Goal: Task Accomplishment & Management: Manage account settings

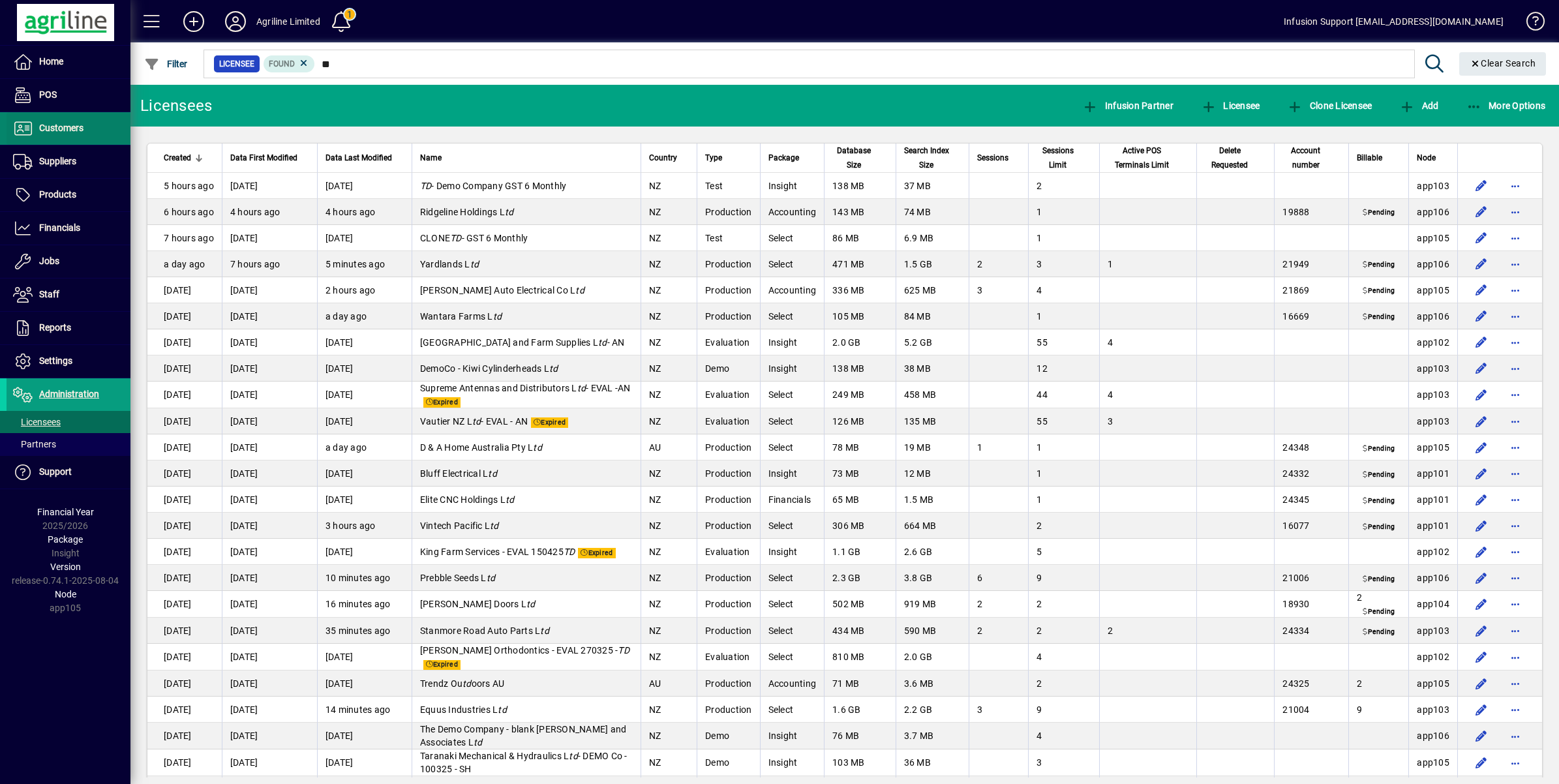
click at [53, 124] on span "Customers" at bounding box center [61, 128] width 44 height 10
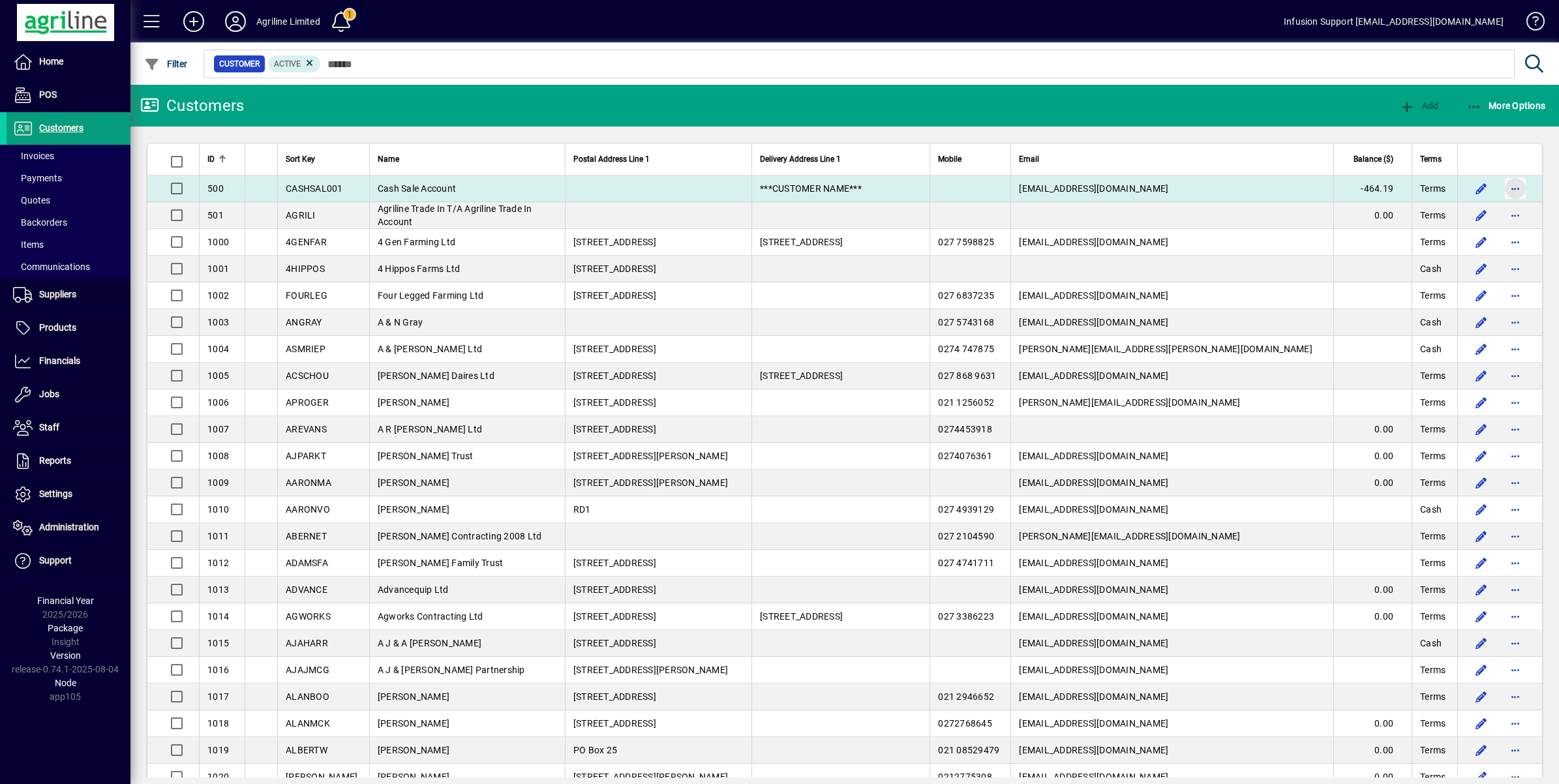
click at [1504, 188] on span "button" at bounding box center [1516, 188] width 31 height 31
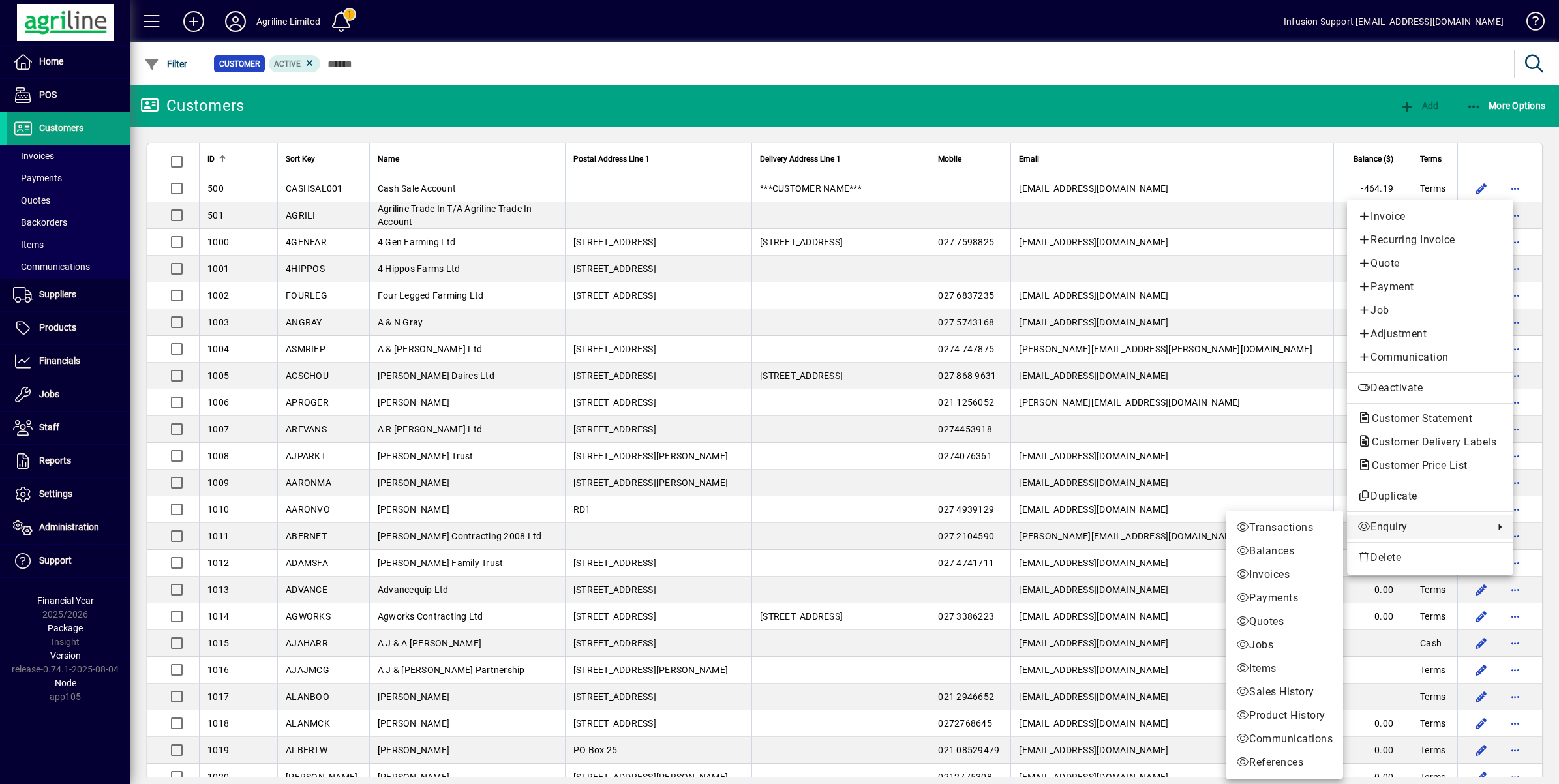
click at [1378, 526] on span "Enquiry" at bounding box center [1422, 527] width 130 height 16
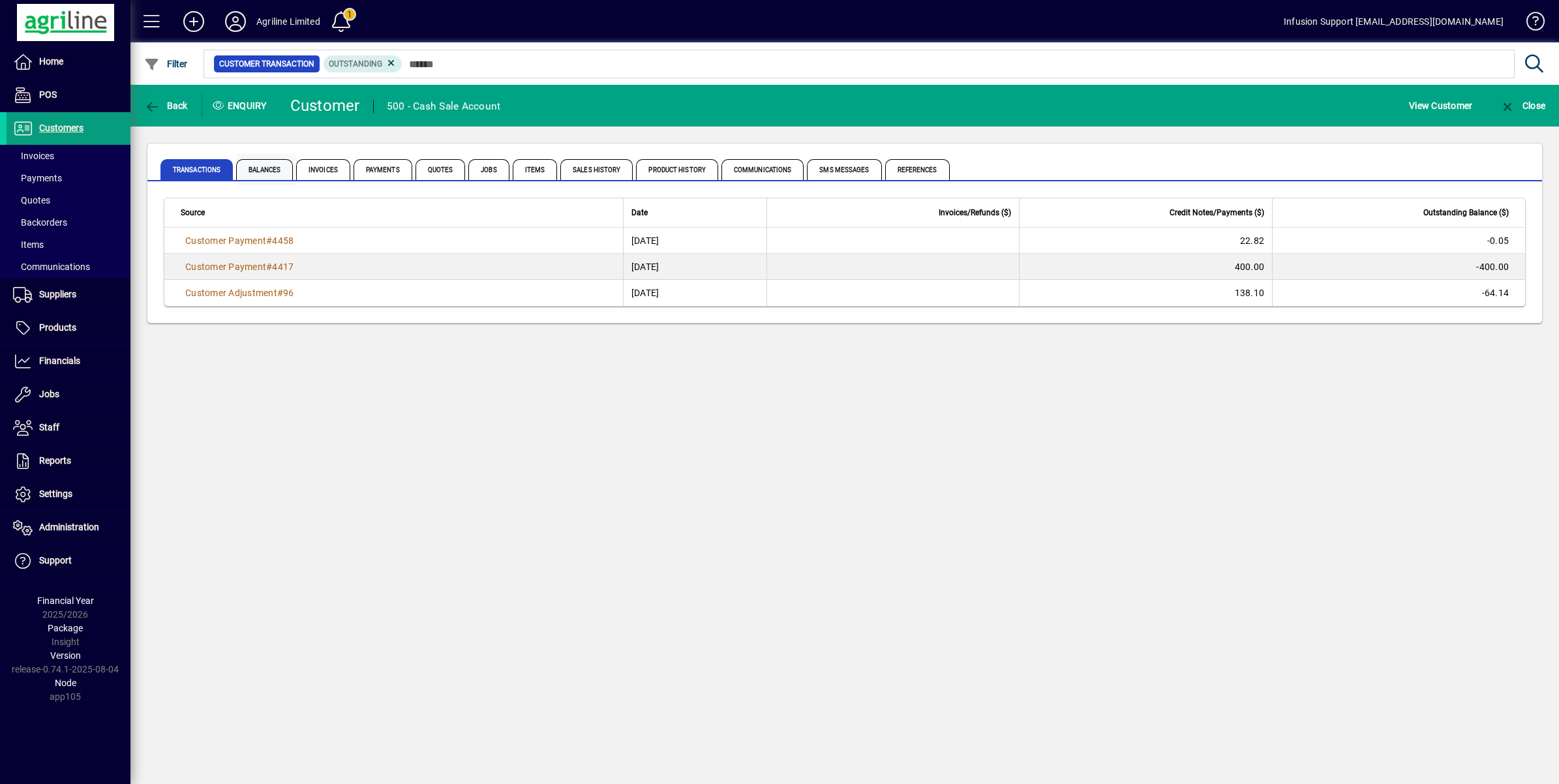
click at [270, 167] on span "Balances" at bounding box center [264, 169] width 57 height 21
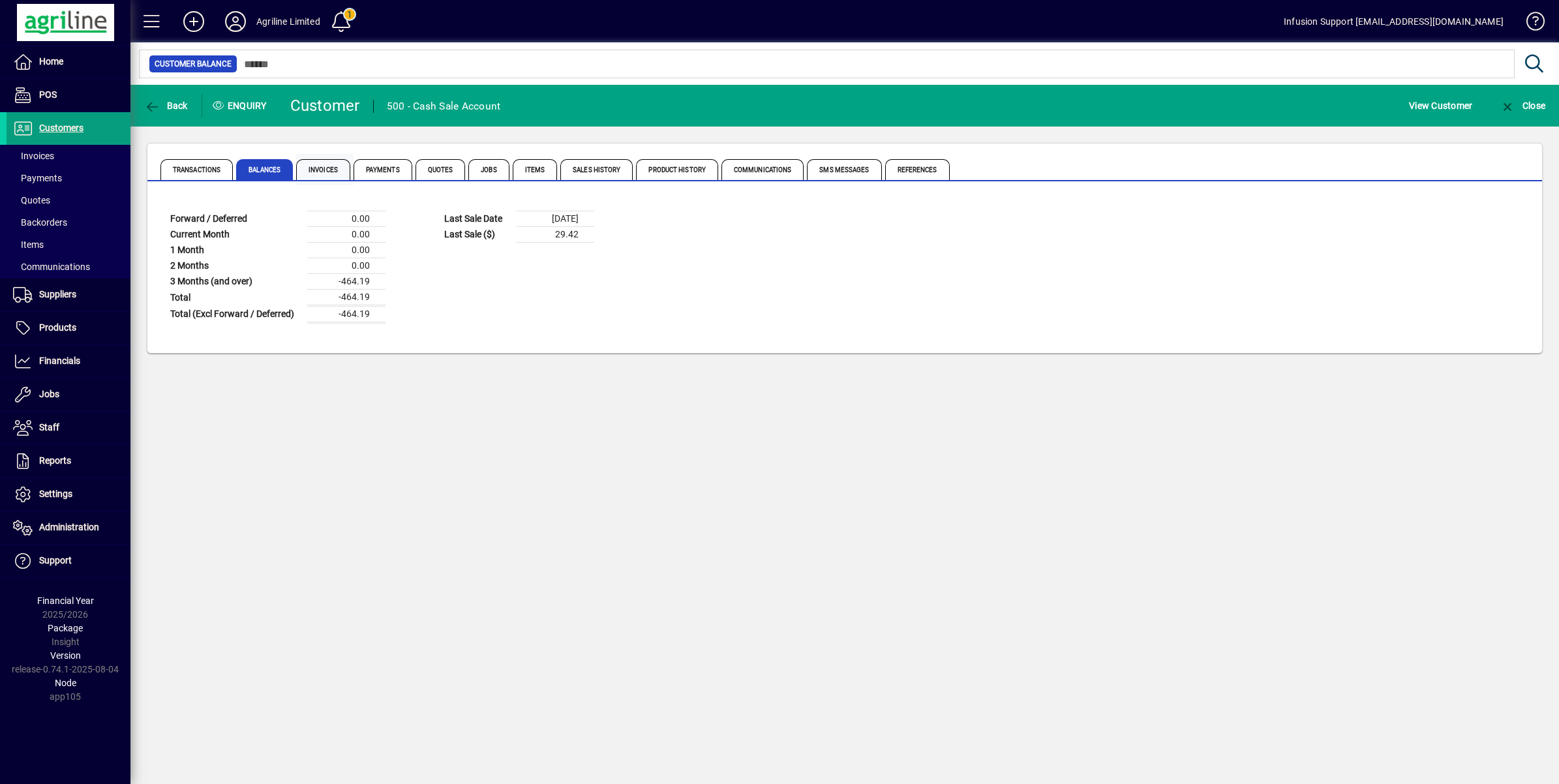
click at [330, 162] on span "Invoices" at bounding box center [323, 169] width 54 height 21
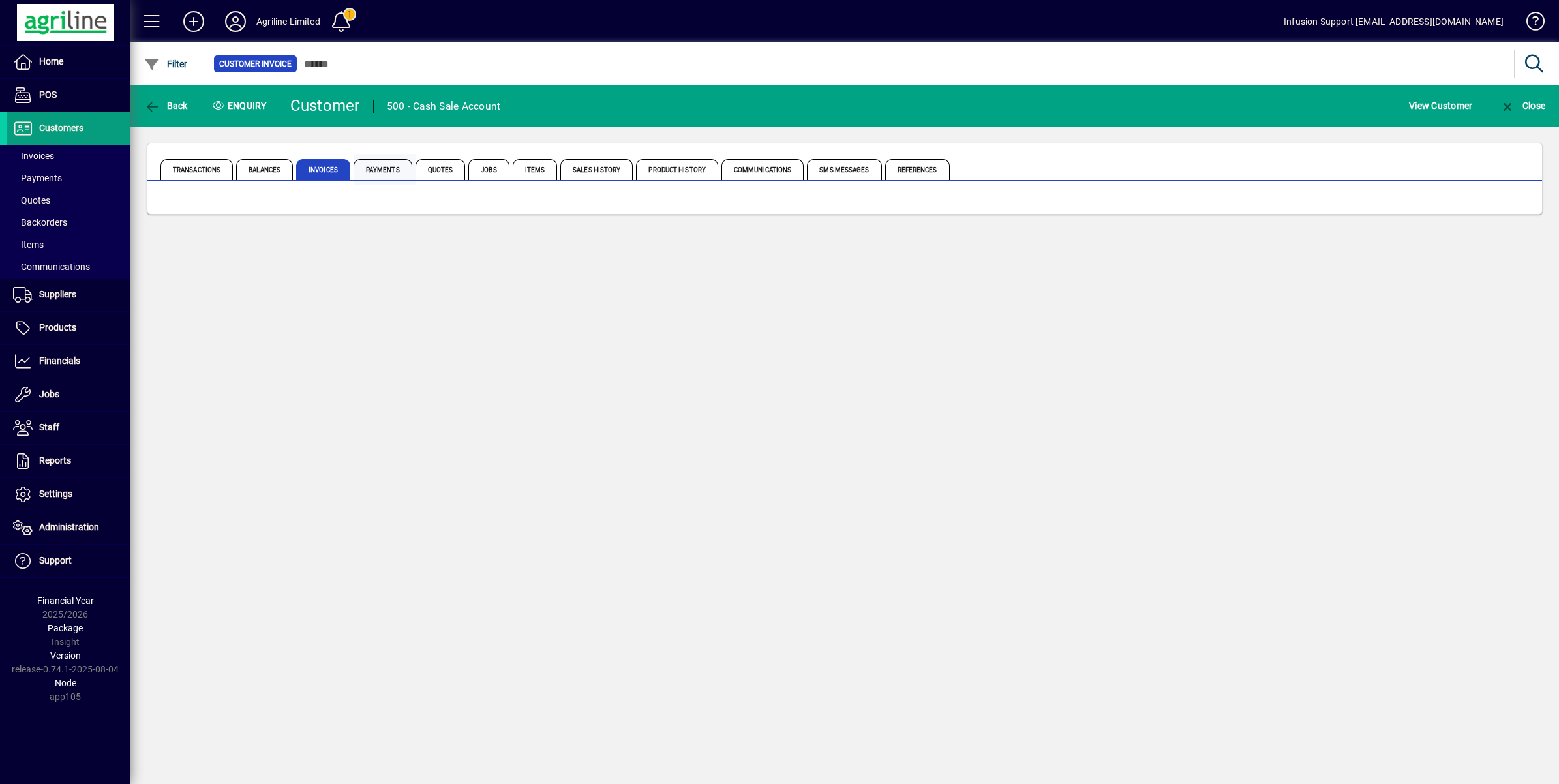
click at [390, 161] on span "Payments" at bounding box center [383, 169] width 59 height 21
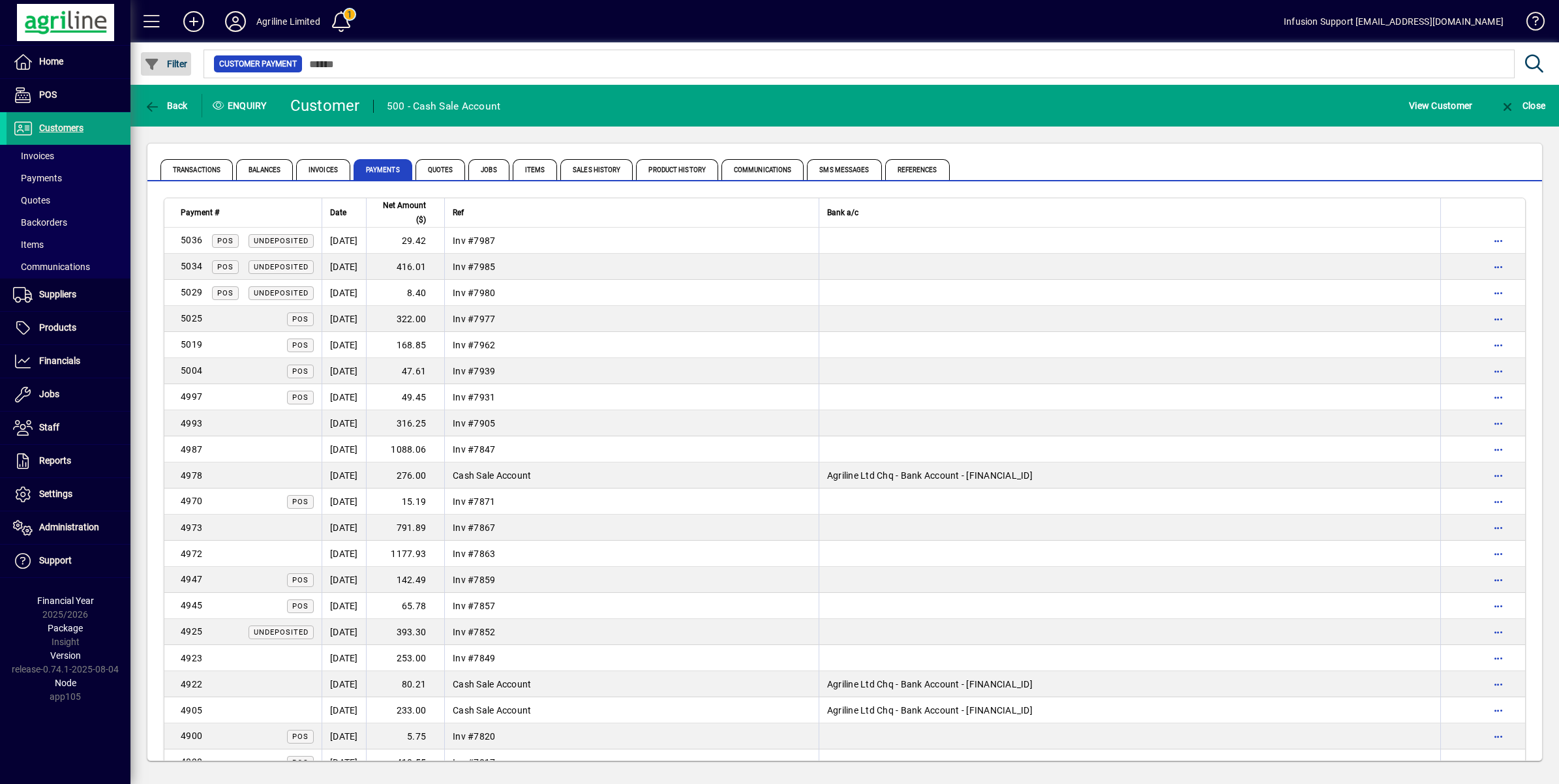
click at [171, 62] on span "Filter" at bounding box center [166, 64] width 44 height 10
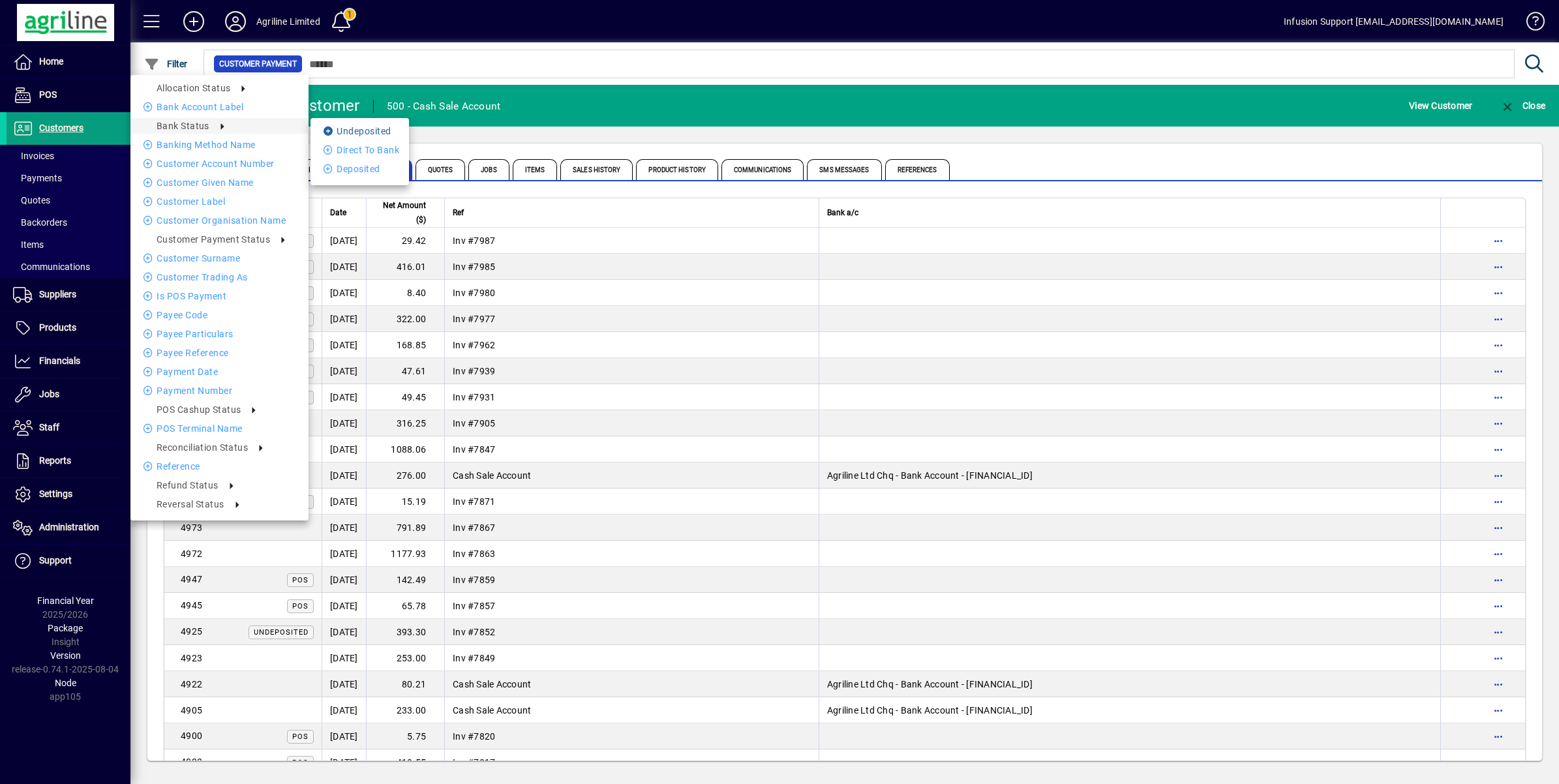
click at [362, 130] on li "Undeposited" at bounding box center [360, 131] width 99 height 16
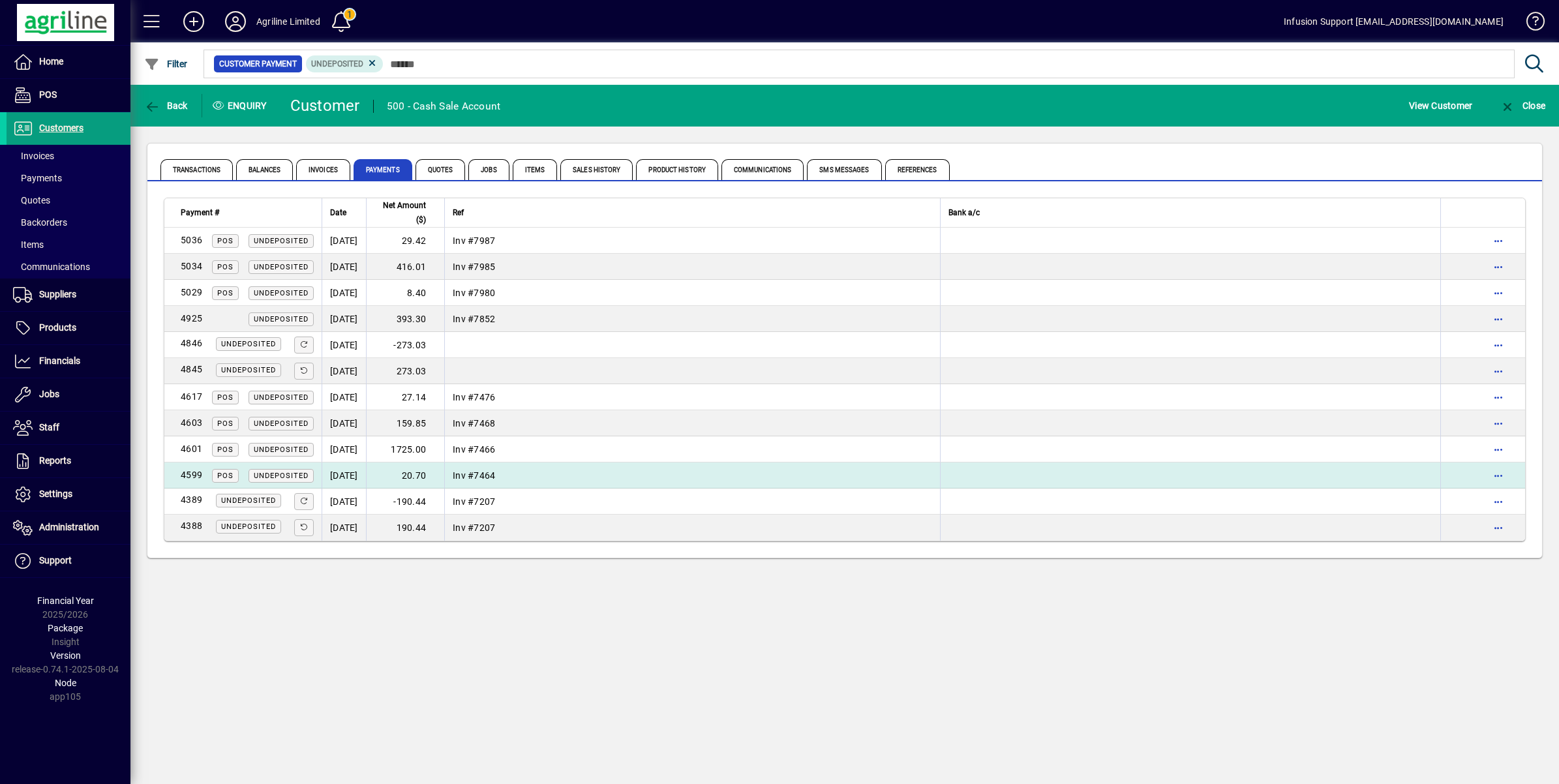
click at [360, 474] on td "[DATE]" at bounding box center [344, 475] width 44 height 26
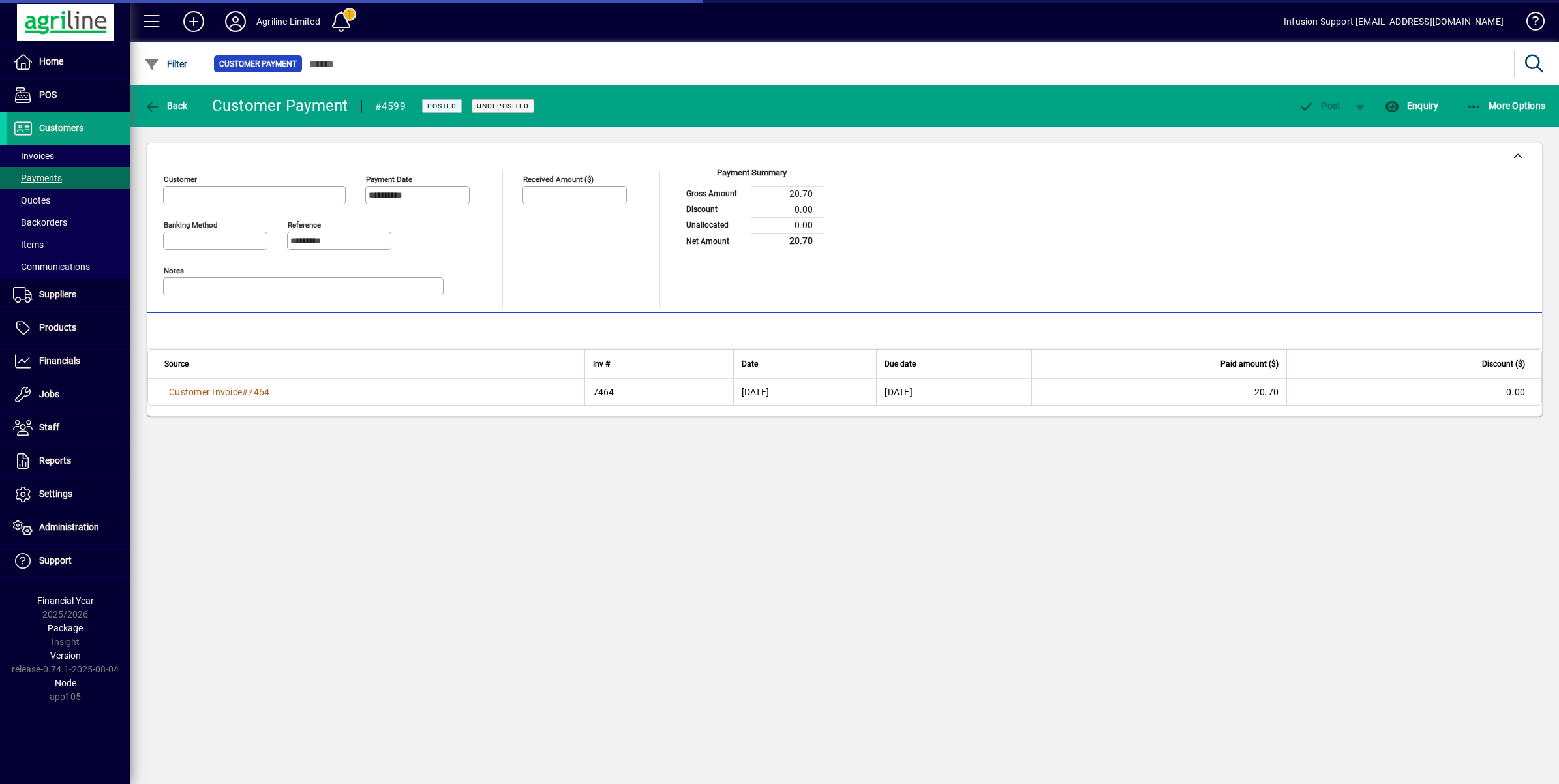
type input "******"
type input "**********"
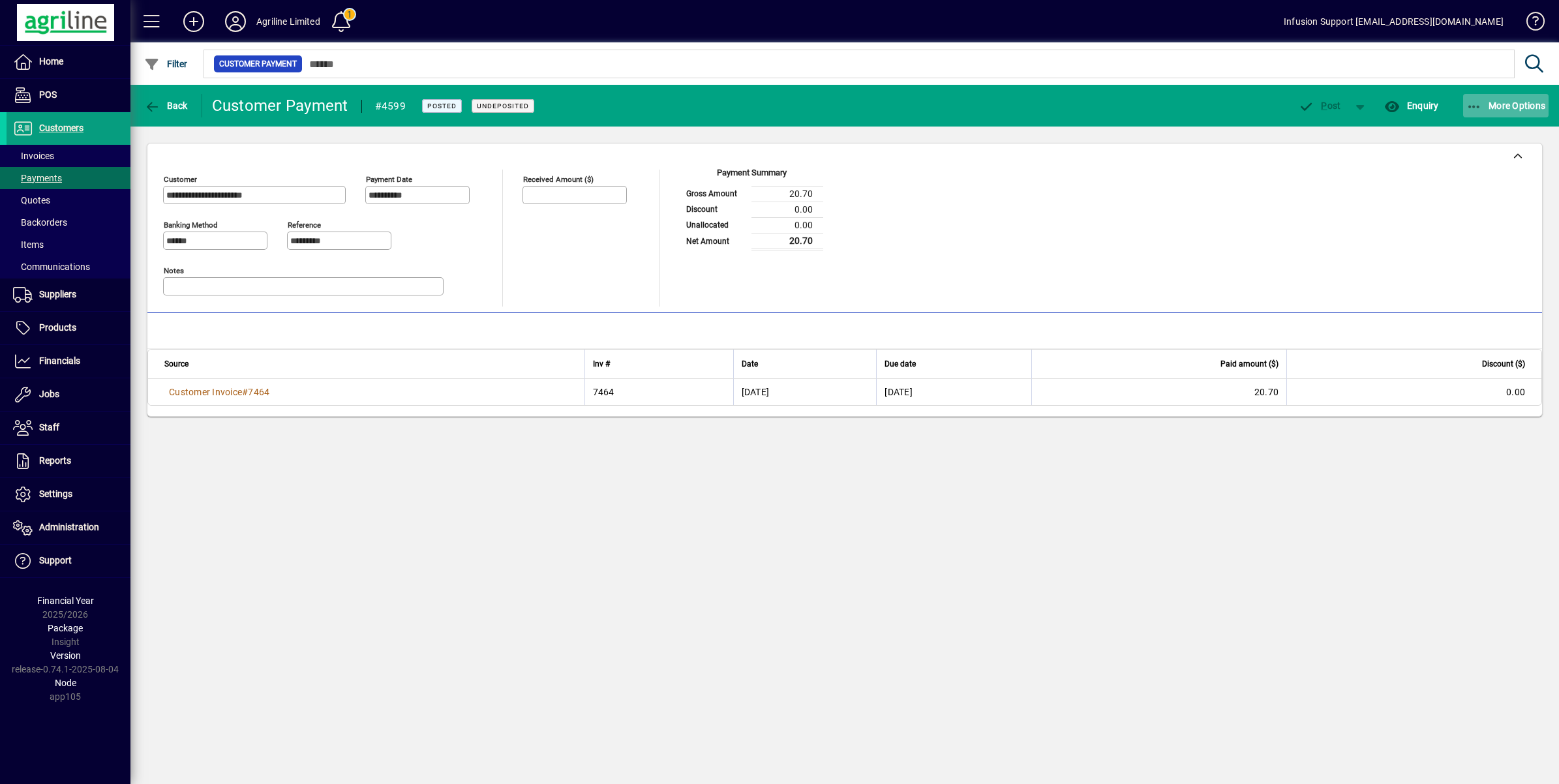
click at [1483, 96] on span "button" at bounding box center [1507, 106] width 86 height 31
click at [65, 528] on div at bounding box center [779, 392] width 1559 height 784
click at [60, 524] on span "Administration" at bounding box center [69, 527] width 60 height 10
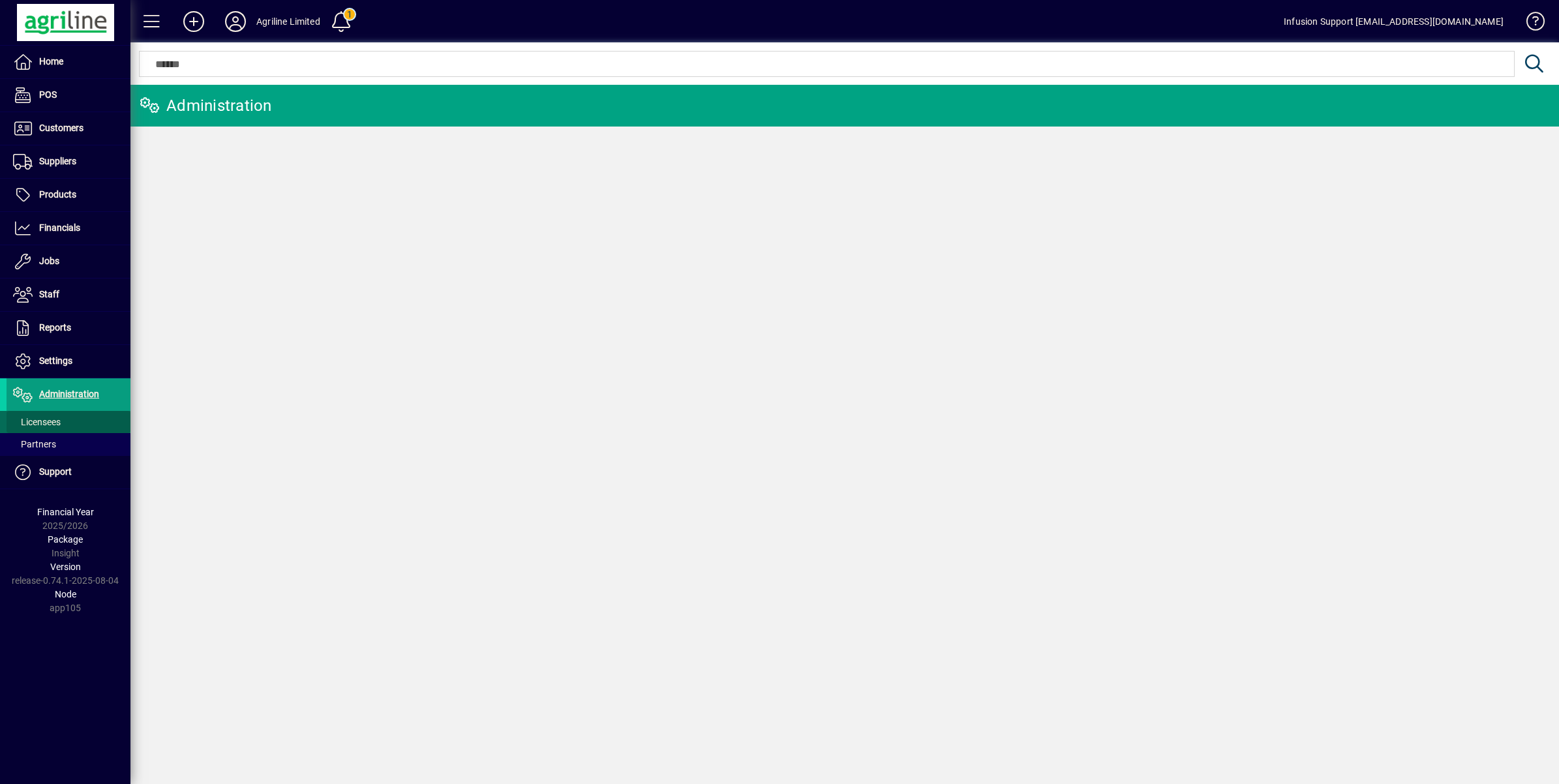
click at [37, 420] on span "Licensees" at bounding box center [37, 422] width 48 height 10
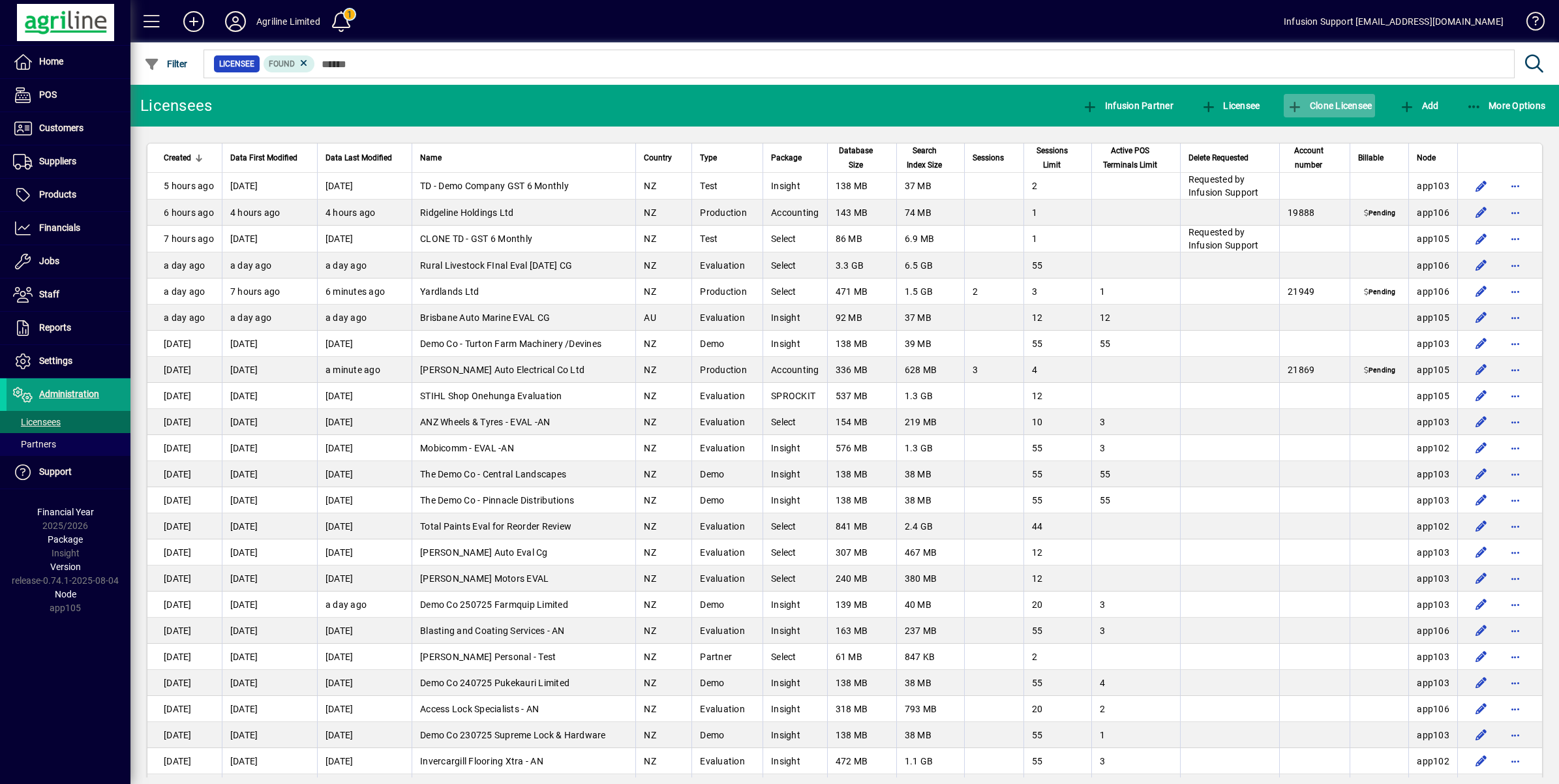
click at [1322, 101] on span "Clone Licensee" at bounding box center [1329, 106] width 85 height 10
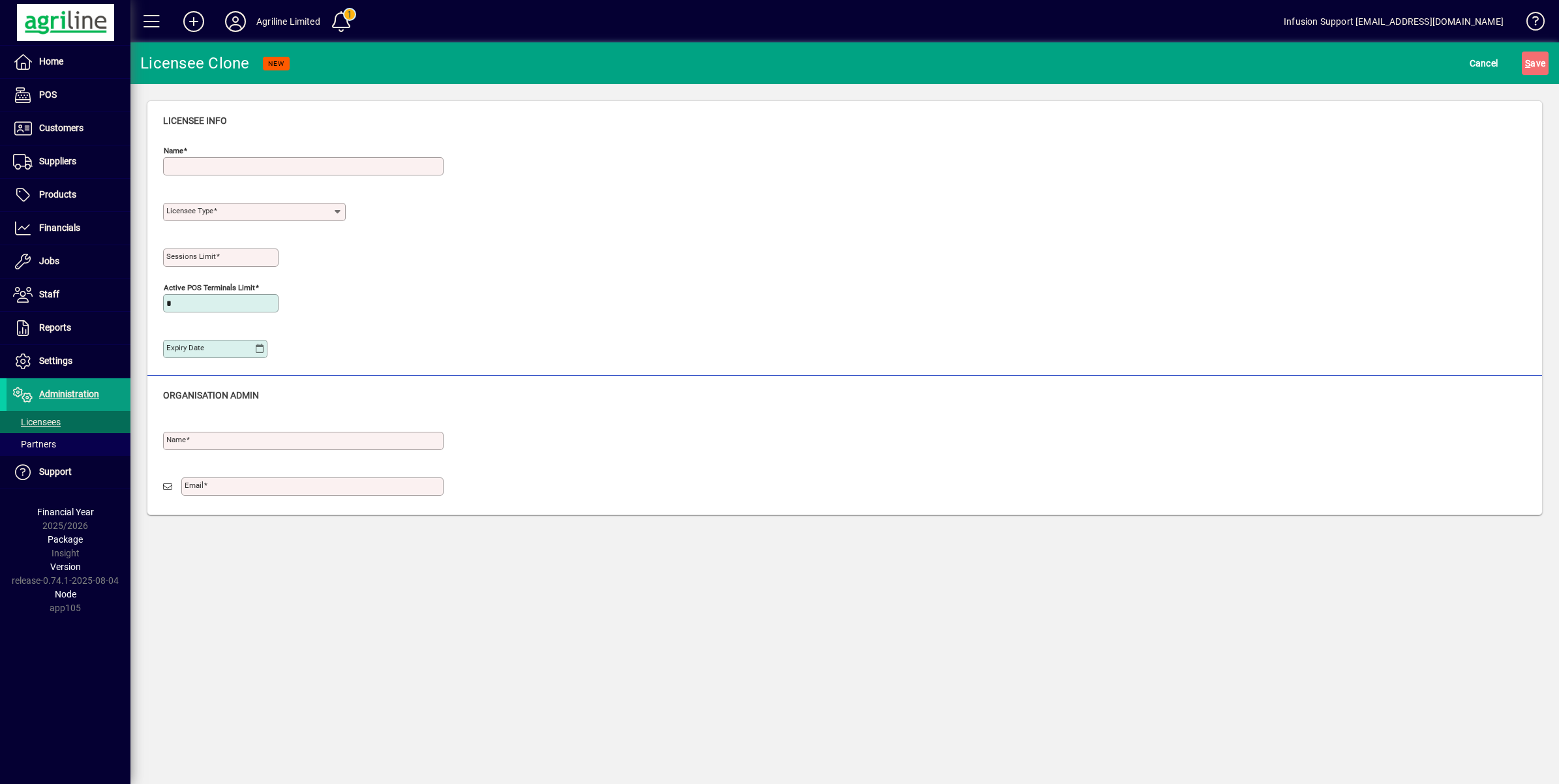
click at [236, 161] on input "Name" at bounding box center [304, 166] width 277 height 10
type input "**********"
click at [219, 209] on input "Licensee Type" at bounding box center [249, 212] width 166 height 10
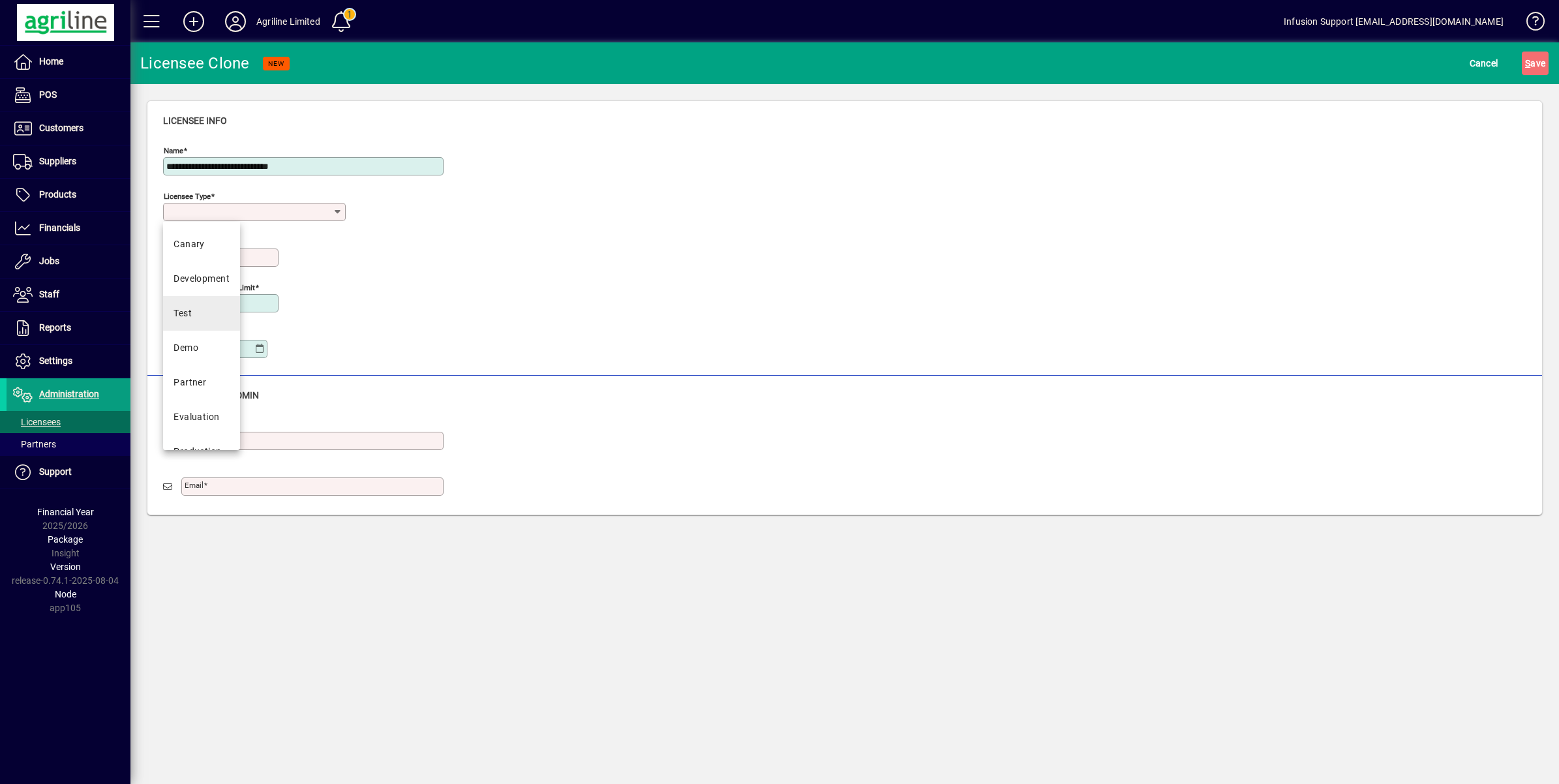
click at [183, 307] on div "Test" at bounding box center [183, 313] width 18 height 14
type input "****"
click at [239, 258] on input "Sessions Limit" at bounding box center [222, 258] width 112 height 10
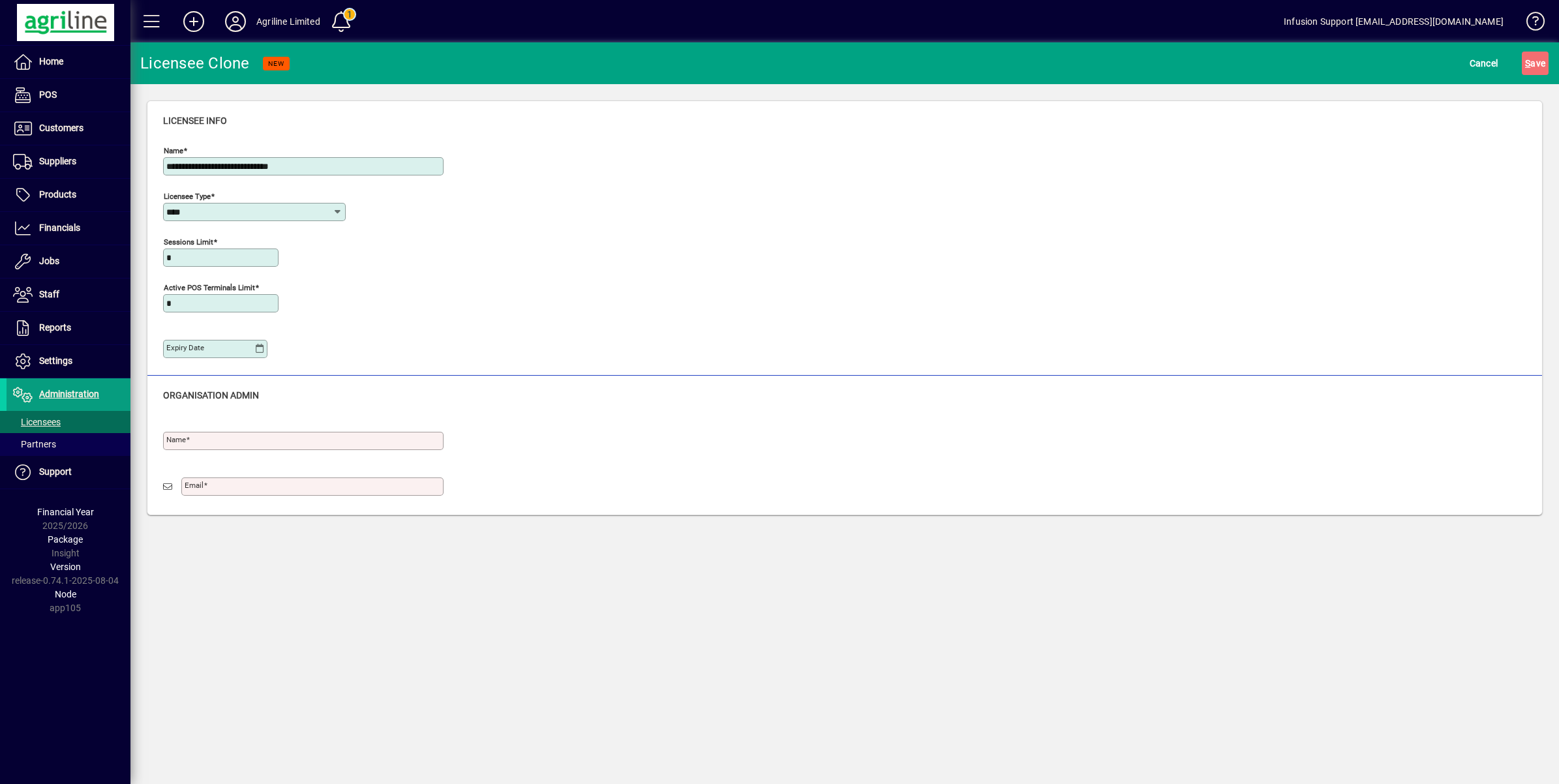
type input "*"
click at [260, 440] on input "Name" at bounding box center [304, 441] width 277 height 10
type input "**********"
click at [227, 488] on input "Email" at bounding box center [313, 486] width 258 height 10
type input "**********"
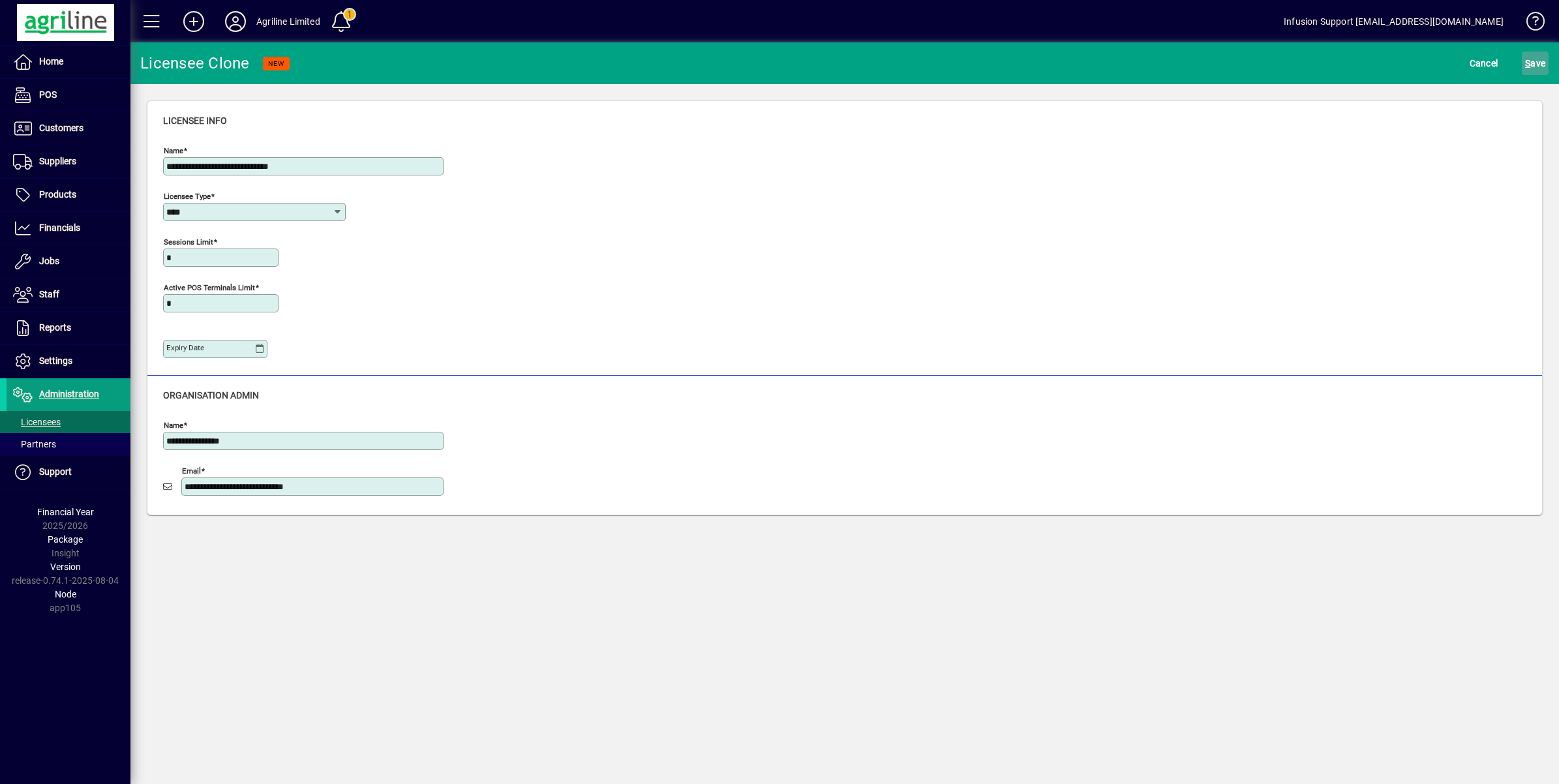
click at [1537, 62] on span "S ave" at bounding box center [1535, 63] width 20 height 21
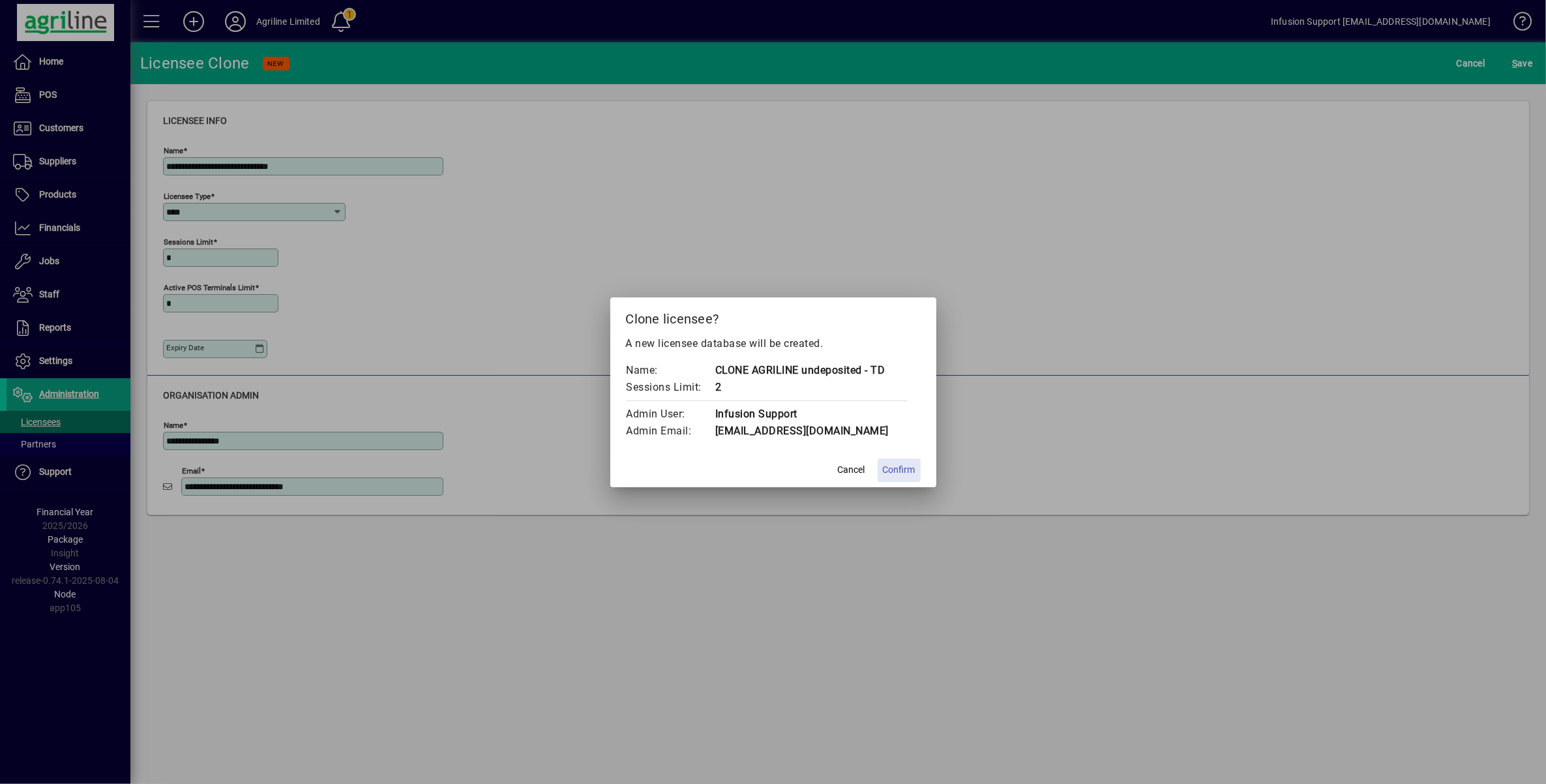
click at [892, 465] on span "Confirm" at bounding box center [899, 469] width 33 height 14
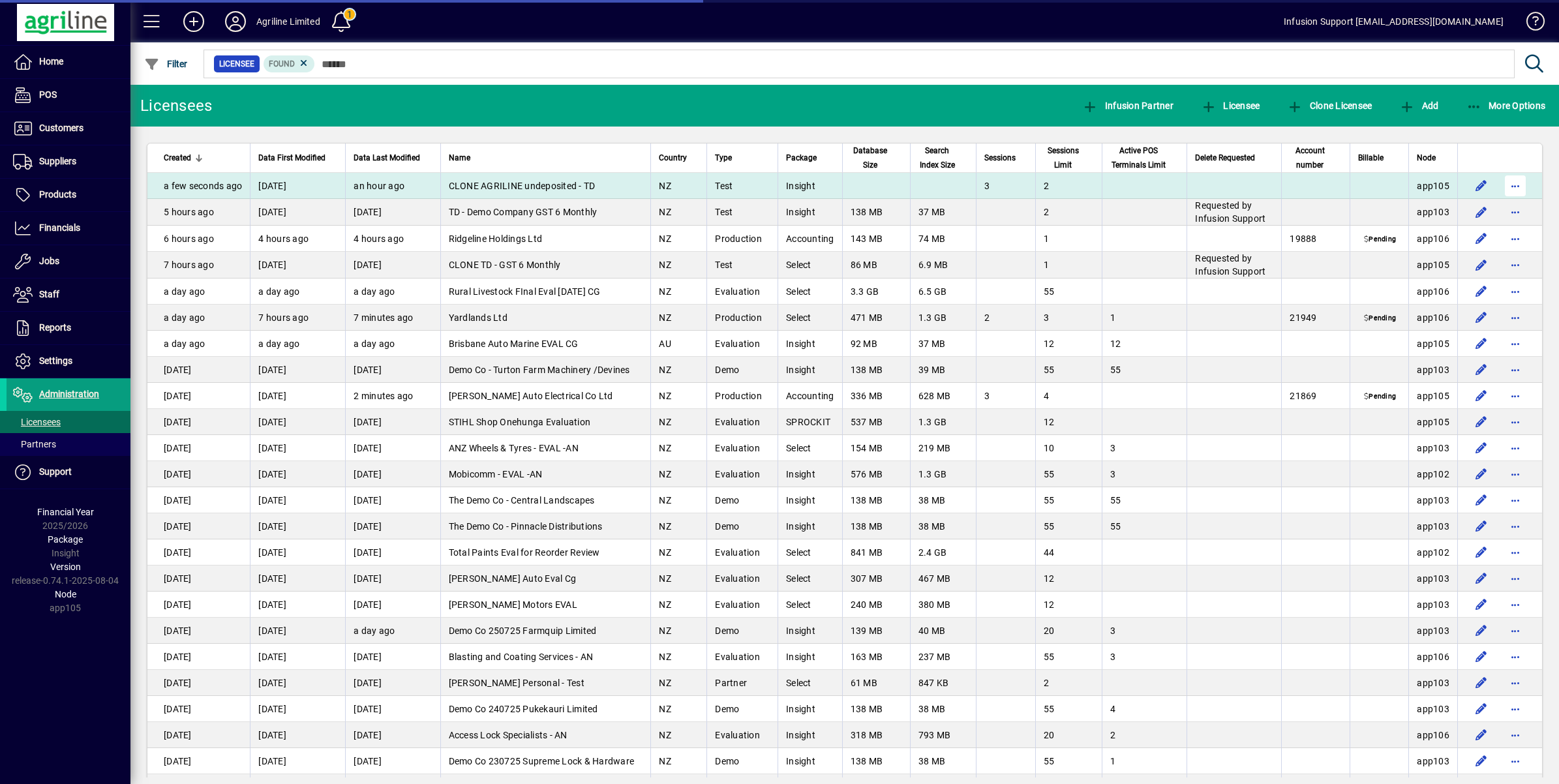
click at [1500, 182] on span "button" at bounding box center [1516, 186] width 31 height 31
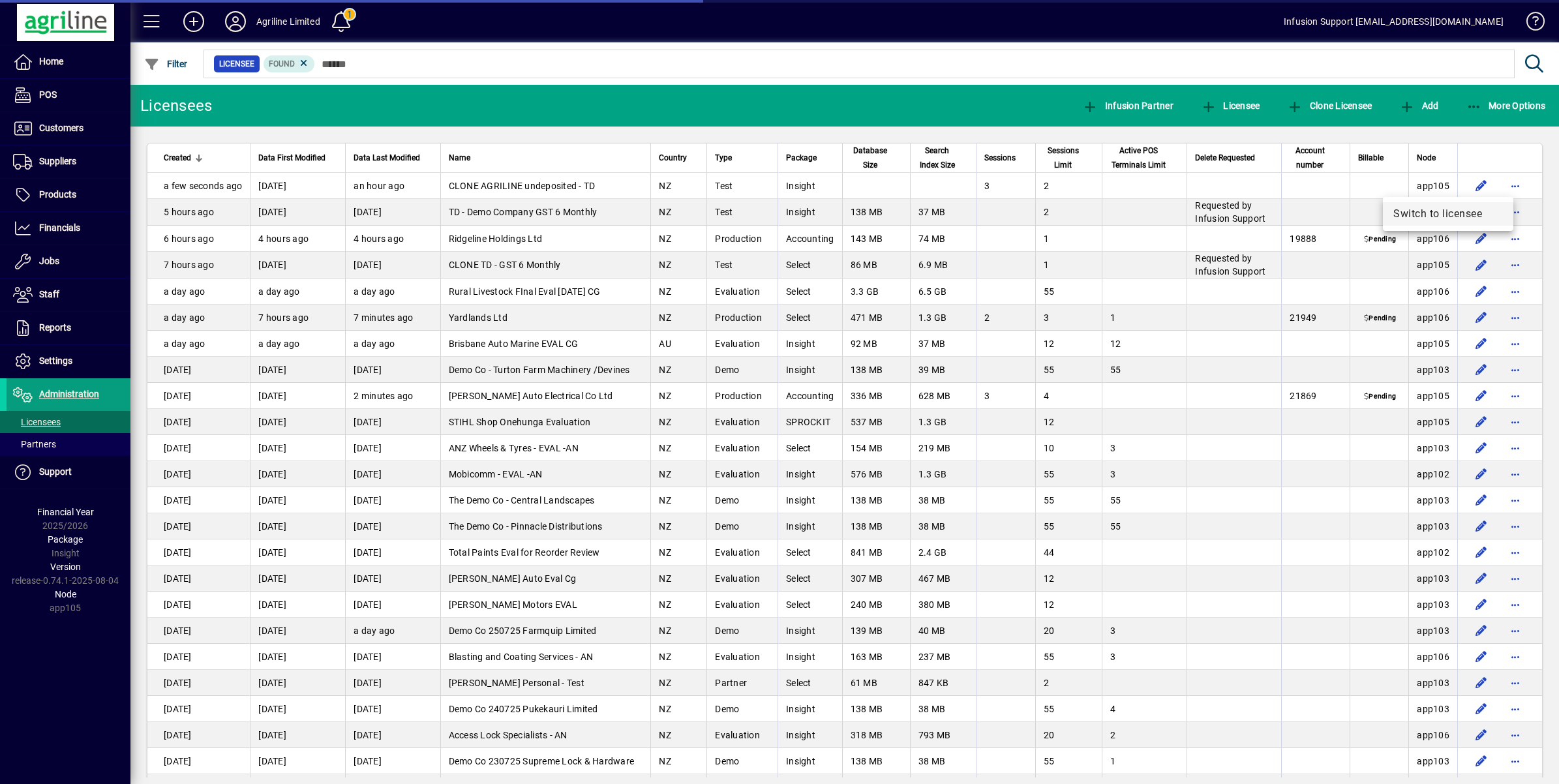
click at [1419, 213] on span "Switch to licensee" at bounding box center [1448, 214] width 110 height 16
